Goal: Task Accomplishment & Management: Use online tool/utility

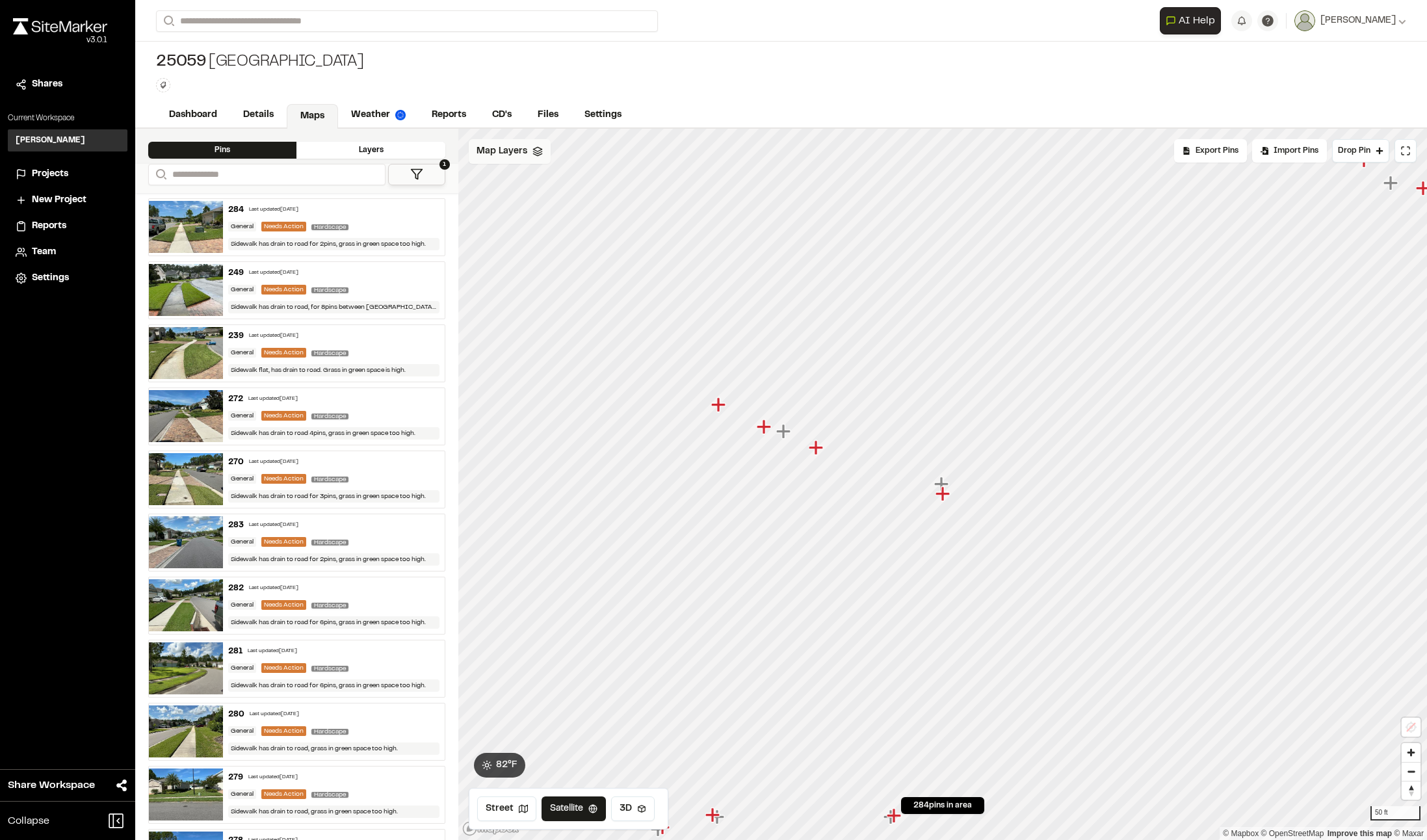
click at [492, 153] on span "Map Layers" at bounding box center [502, 151] width 51 height 14
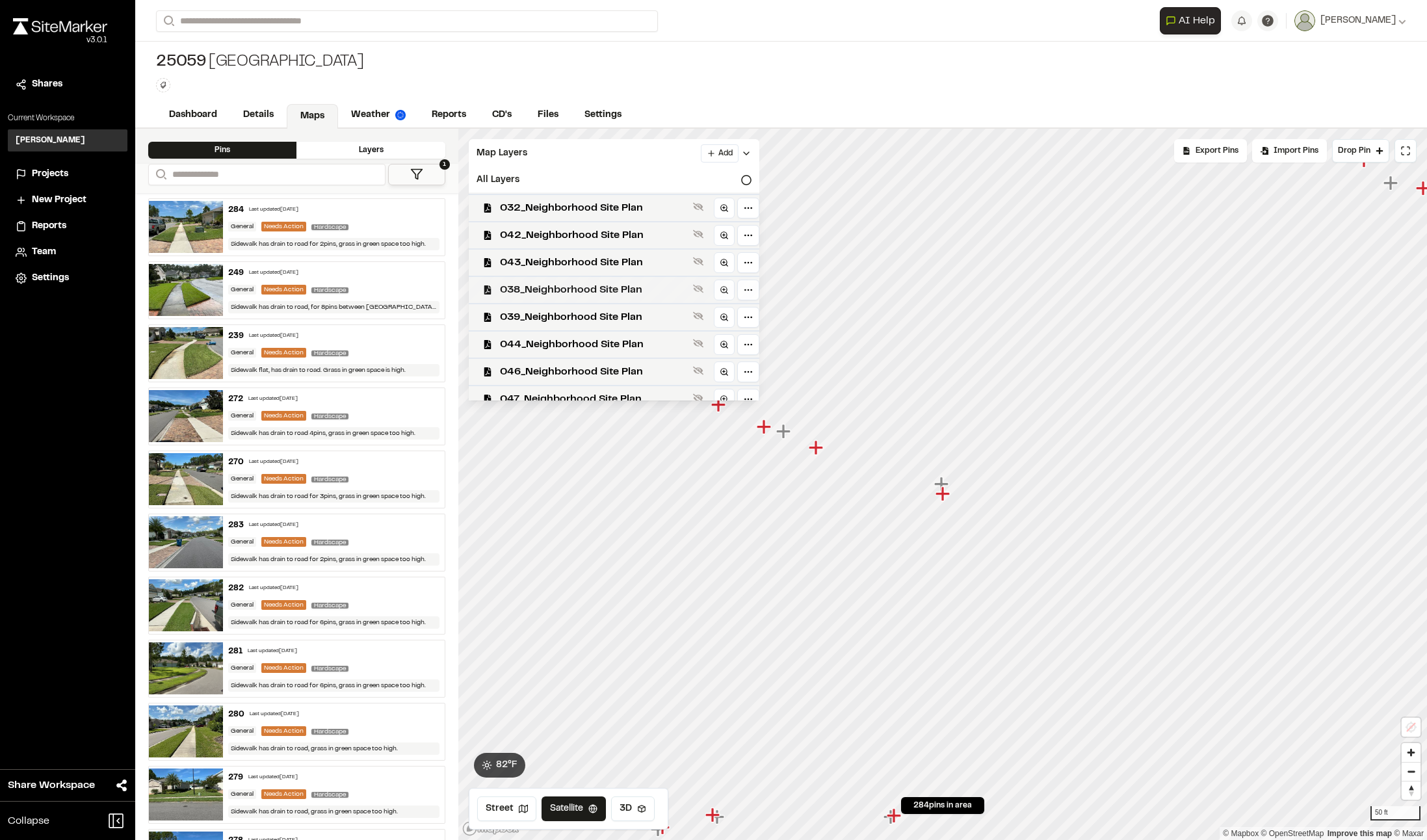
scroll to position [1092, 0]
click at [605, 212] on span "032_Neighborhood Site Plan" at bounding box center [594, 206] width 188 height 16
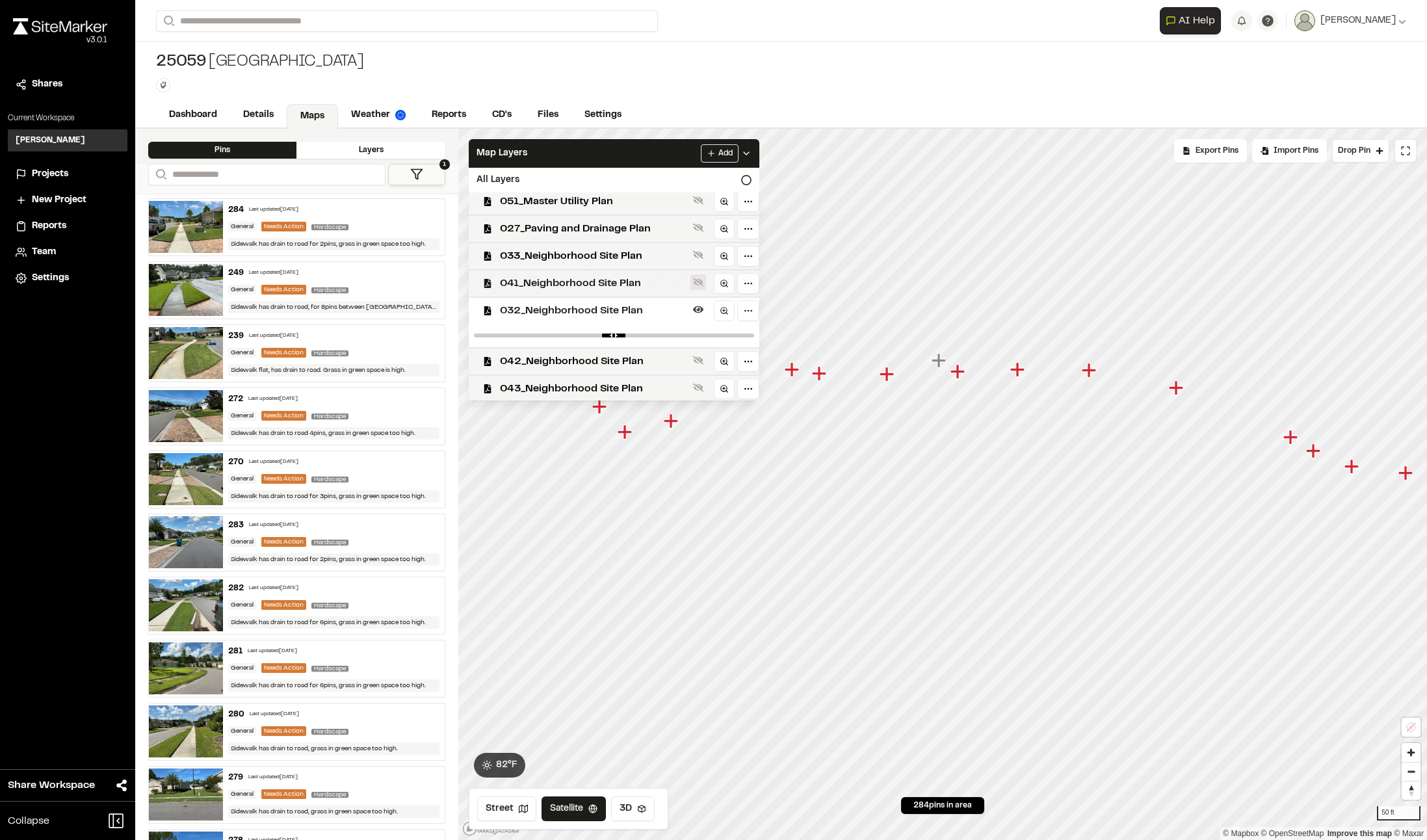
scroll to position [985, 0]
click at [699, 313] on icon at bounding box center [699, 312] width 10 height 7
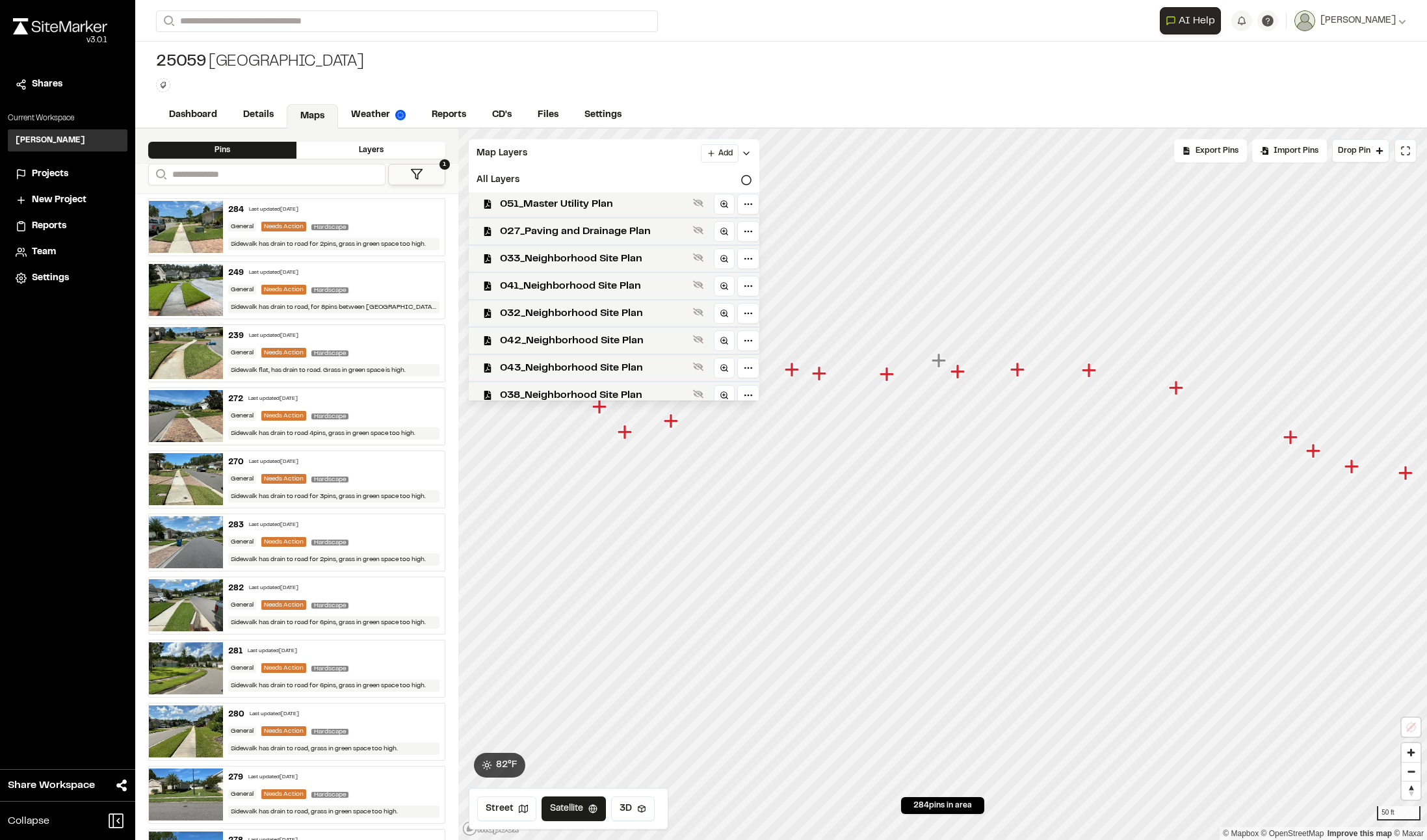
scroll to position [1116, 0]
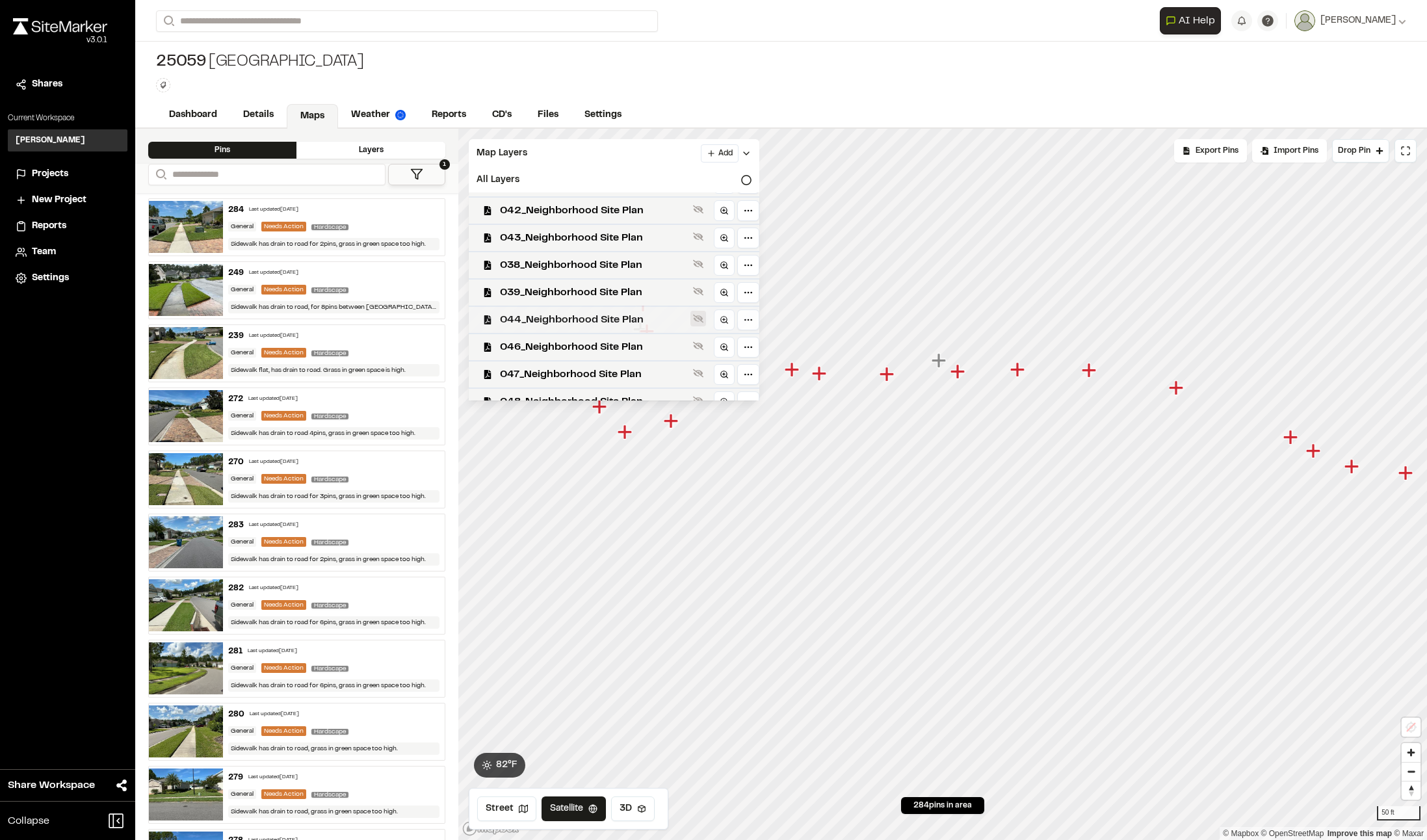
click at [701, 322] on icon at bounding box center [699, 318] width 10 height 10
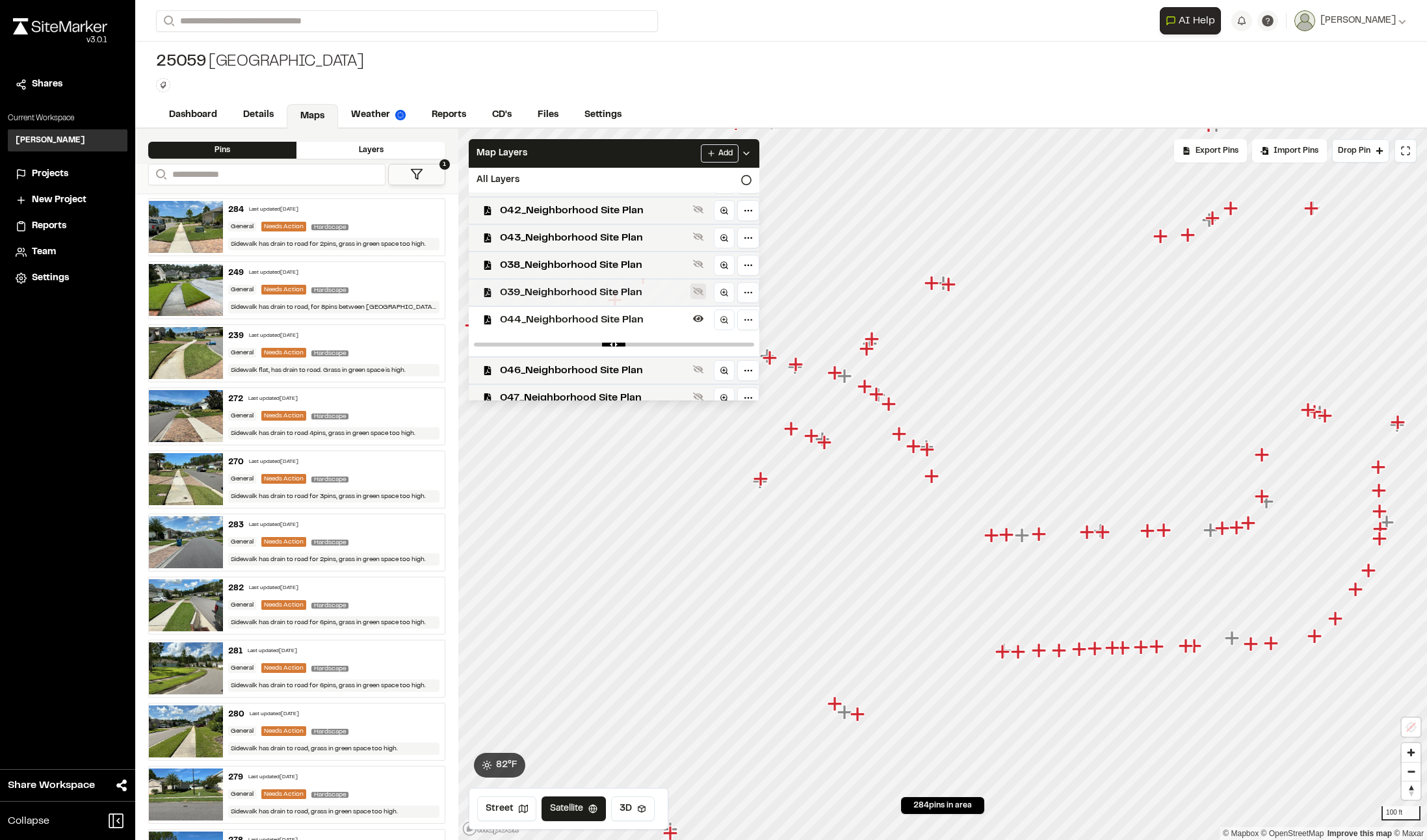
click at [696, 290] on icon at bounding box center [699, 291] width 10 height 8
click at [697, 265] on icon at bounding box center [699, 264] width 10 height 10
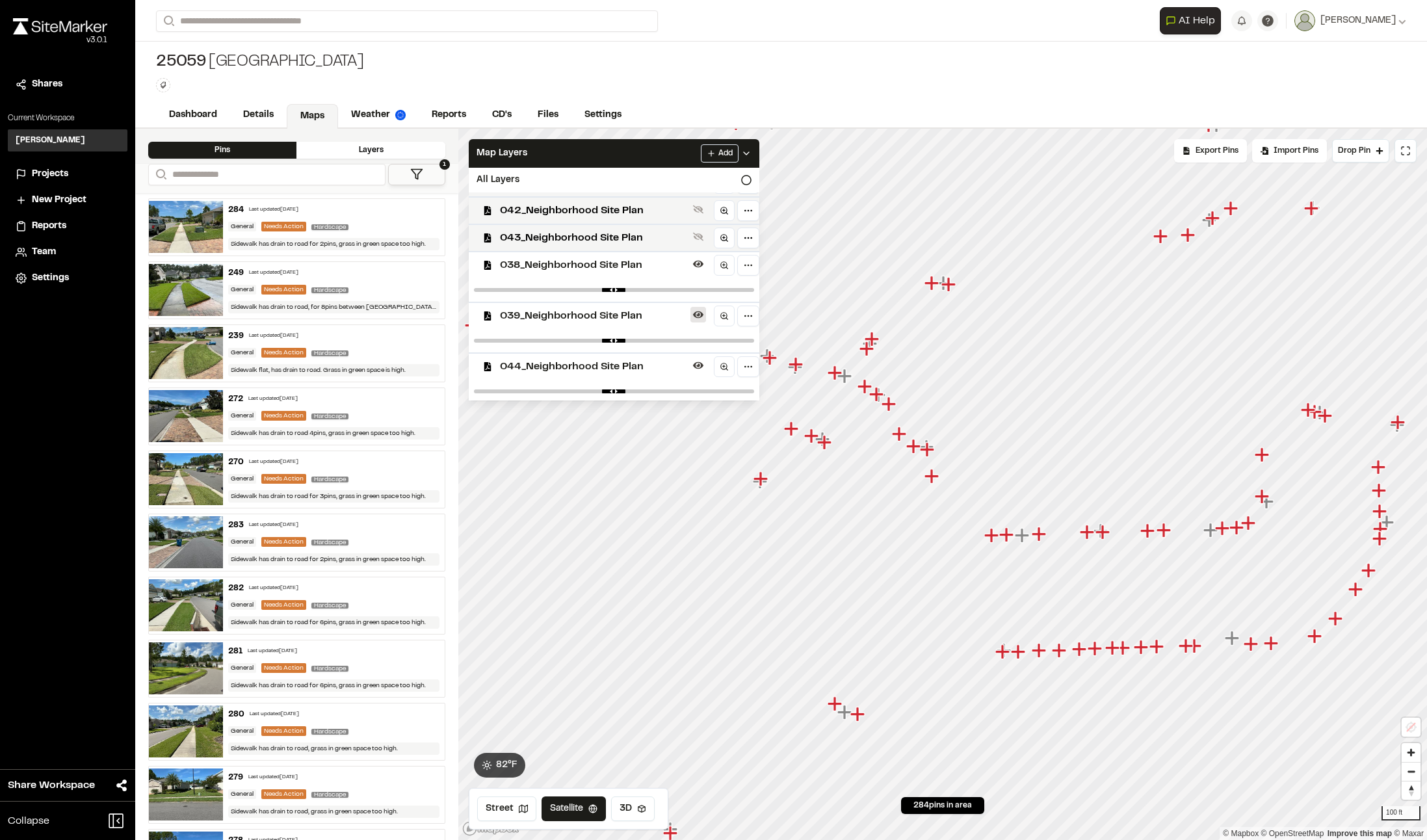
drag, startPoint x: 697, startPoint y: 265, endPoint x: 699, endPoint y: 290, distance: 25.1
click at [699, 265] on icon at bounding box center [699, 265] width 10 height 7
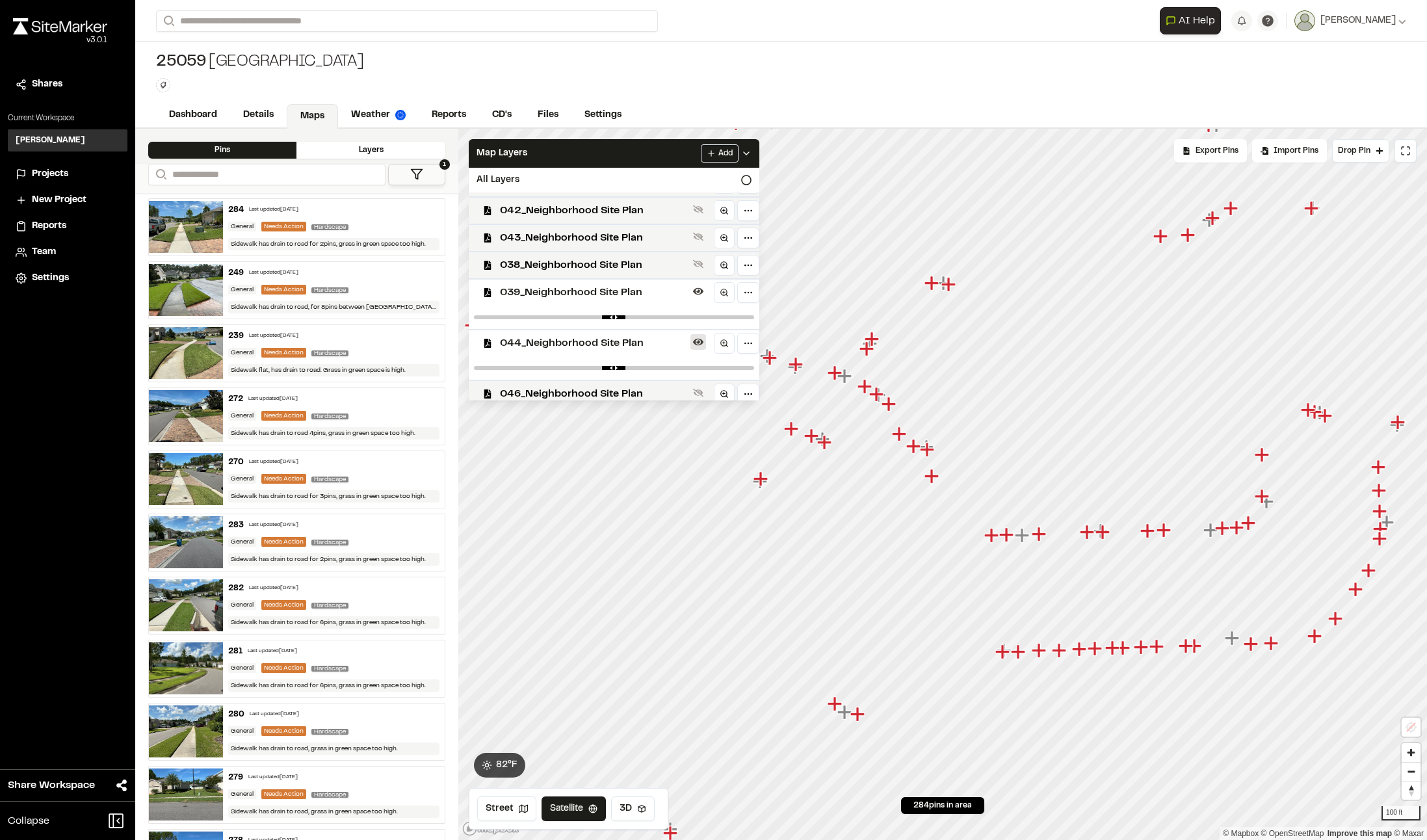
click at [697, 335] on button at bounding box center [698, 341] width 16 height 16
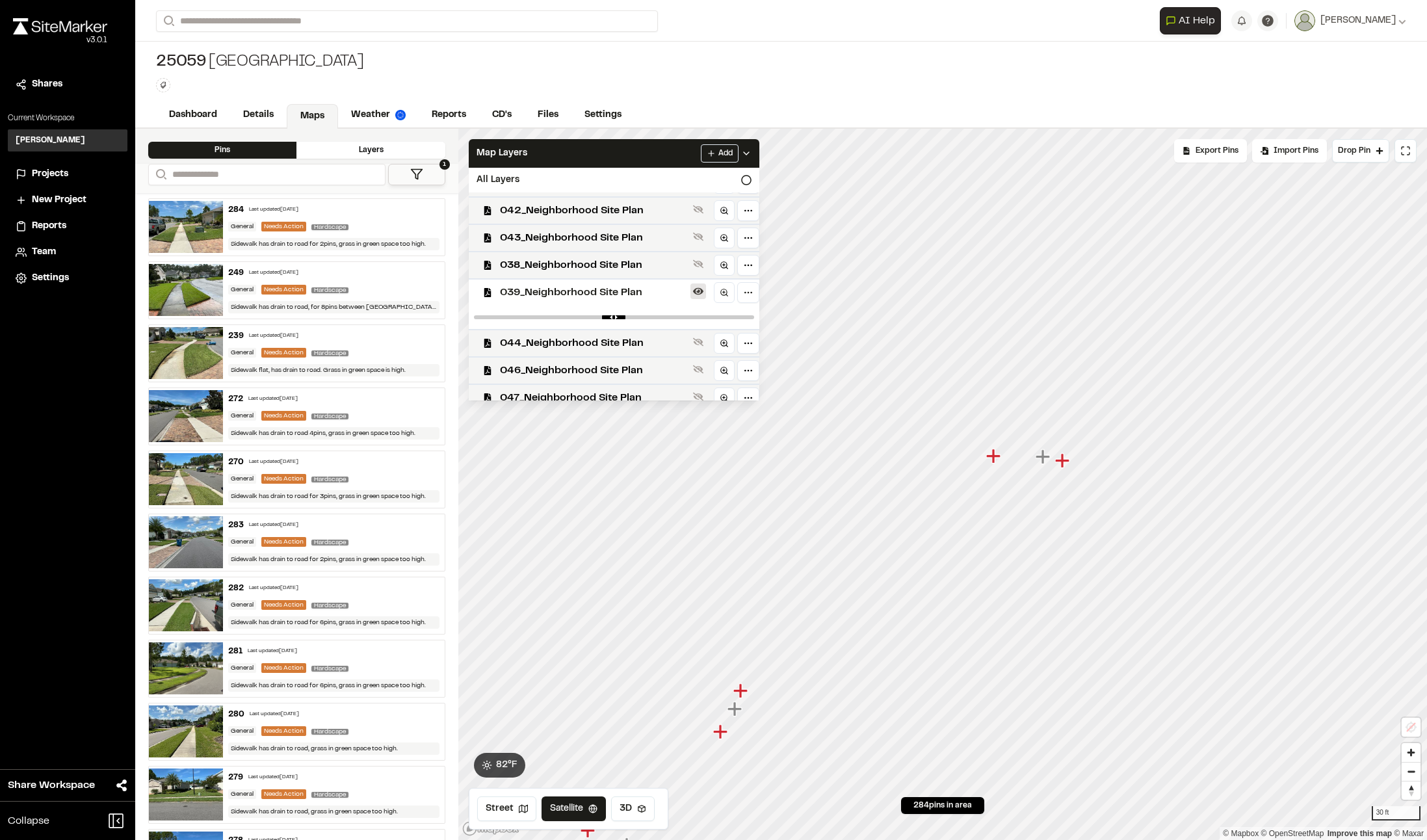
click at [699, 289] on icon at bounding box center [699, 291] width 10 height 10
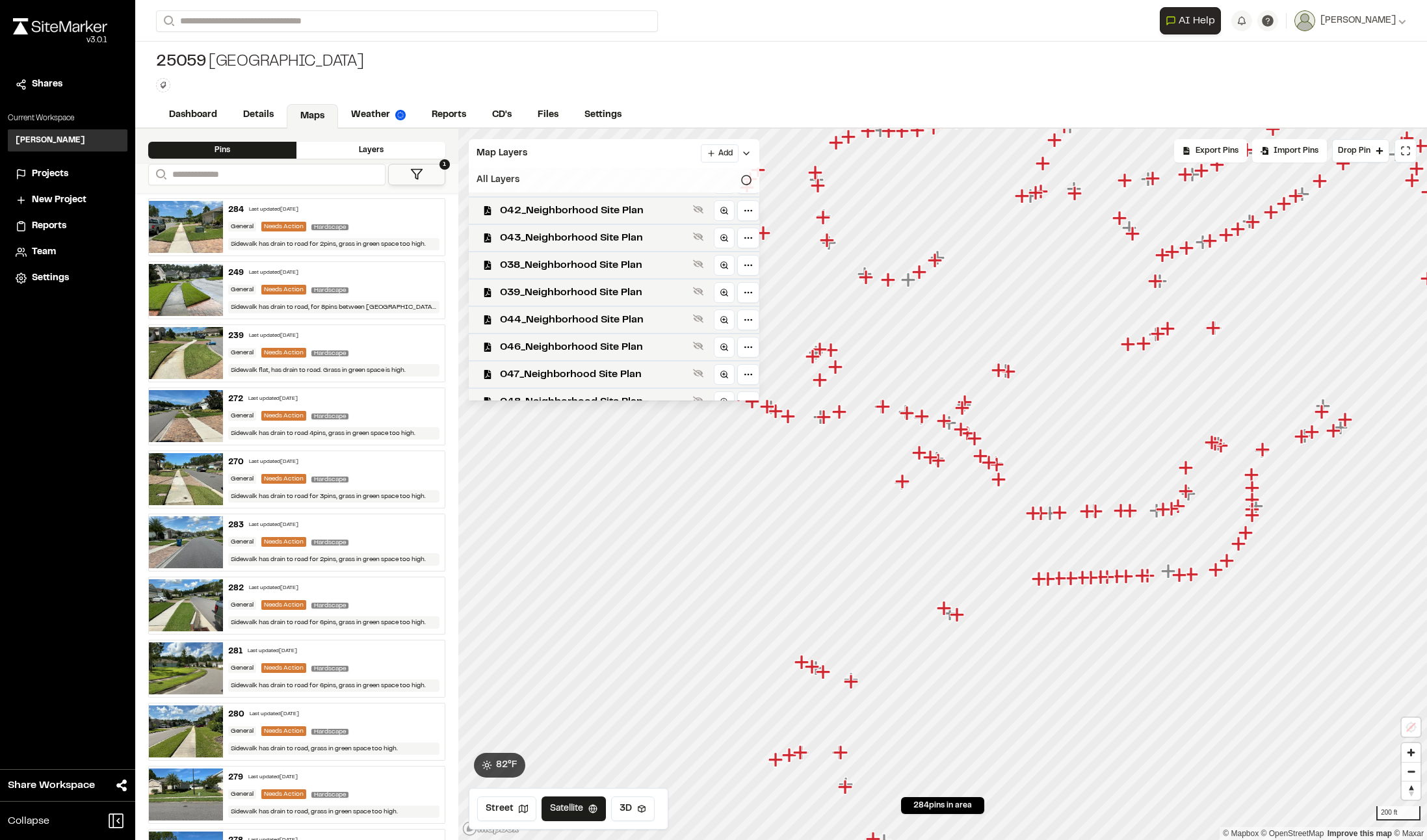
click at [733, 180] on div "All Layers" at bounding box center [614, 180] width 291 height 25
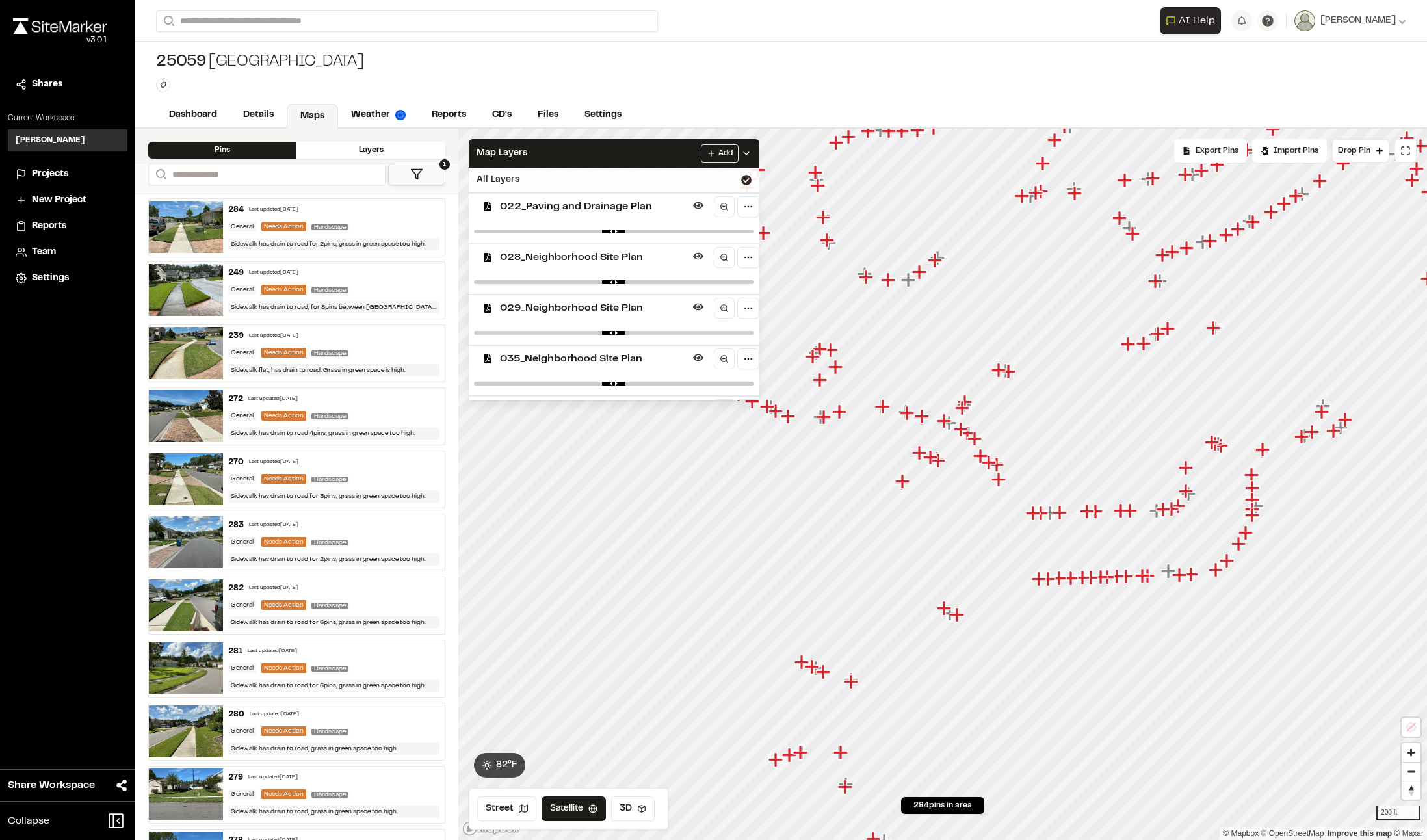
click at [752, 180] on icon at bounding box center [746, 180] width 10 height 10
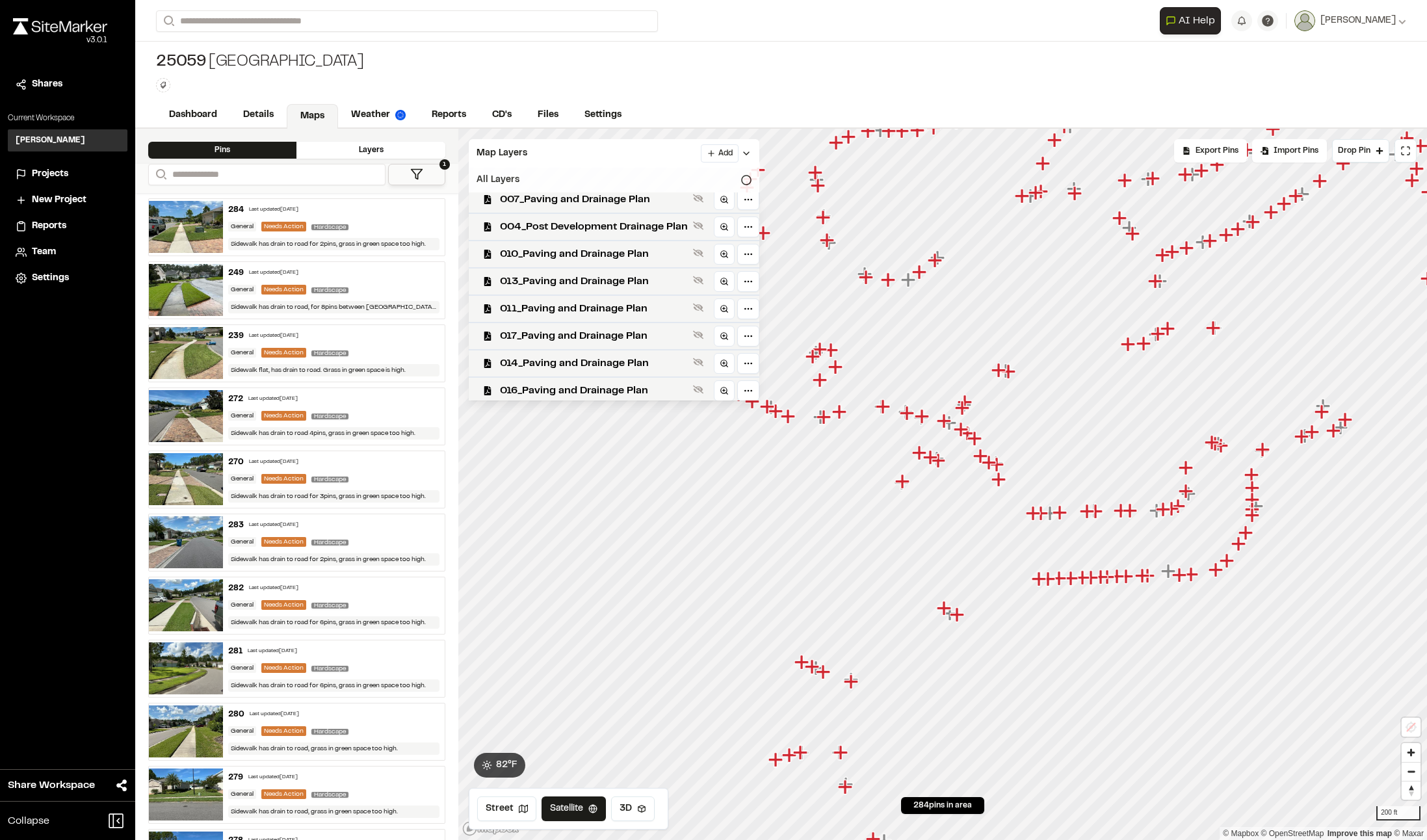
scroll to position [0, 0]
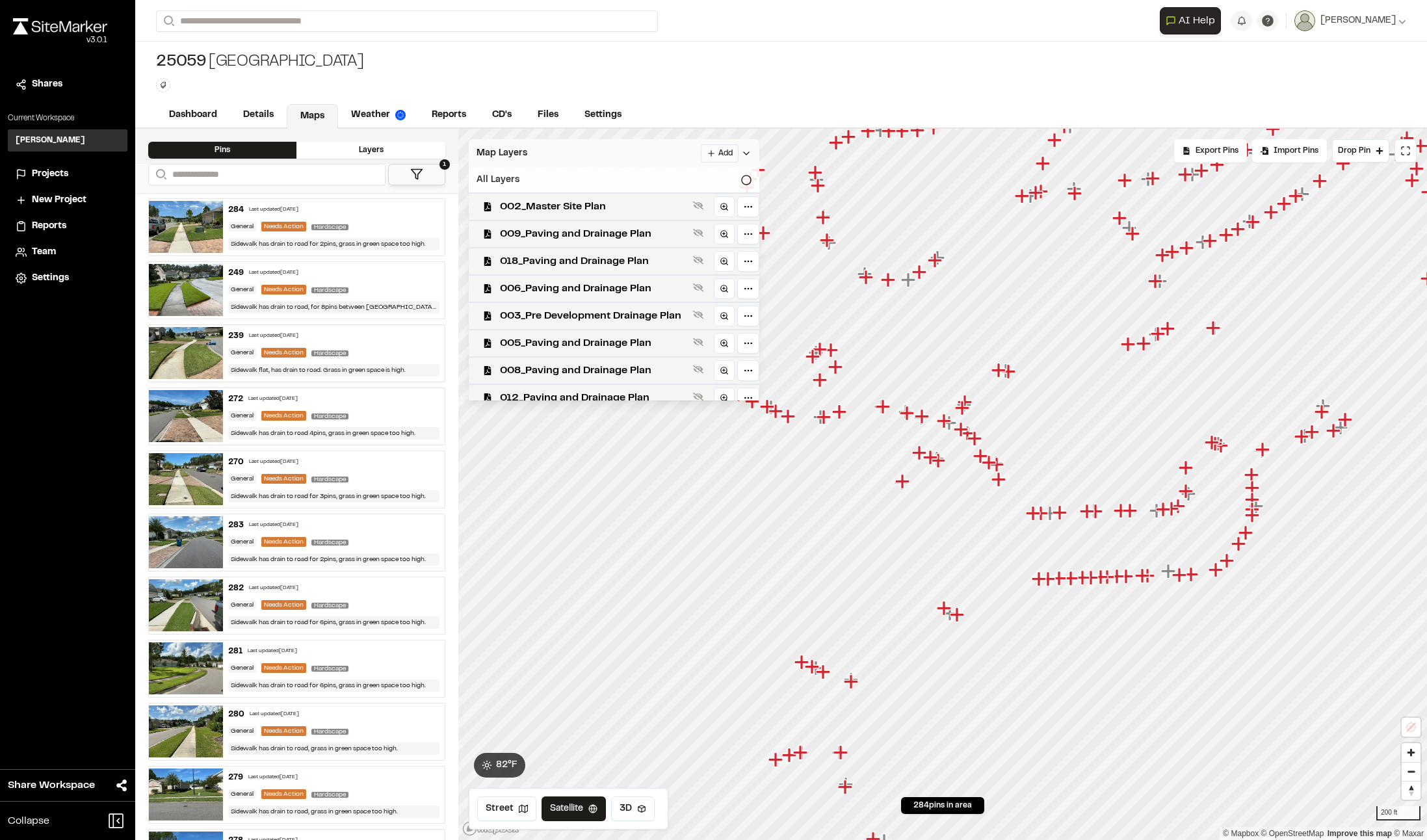
click at [725, 146] on html "**********" at bounding box center [714, 420] width 1427 height 840
click at [694, 176] on link "Add Layer" at bounding box center [696, 180] width 98 height 22
